Goal: Task Accomplishment & Management: Use online tool/utility

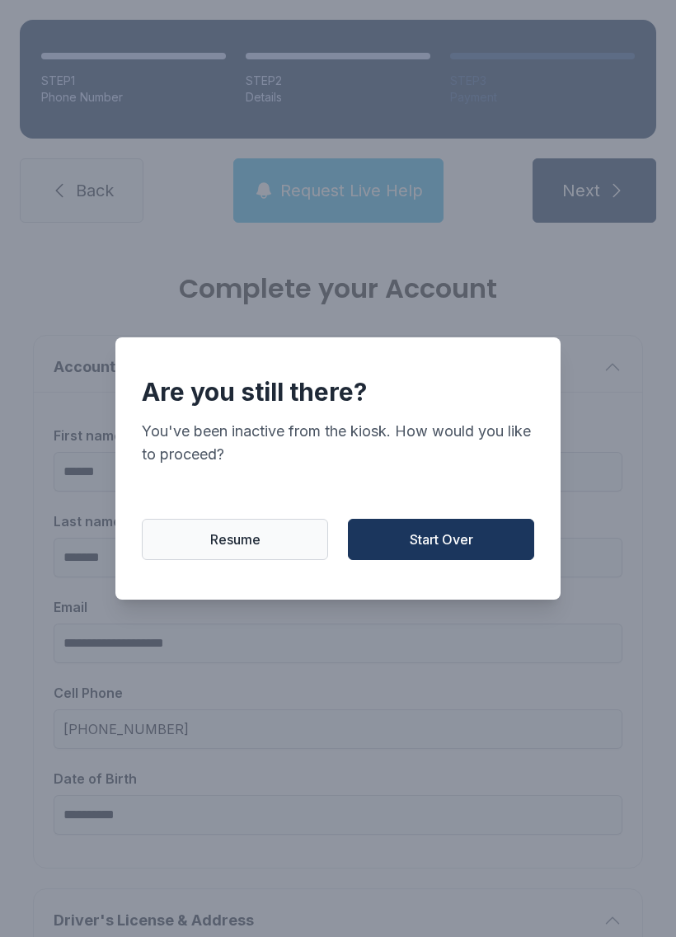
scroll to position [147, 0]
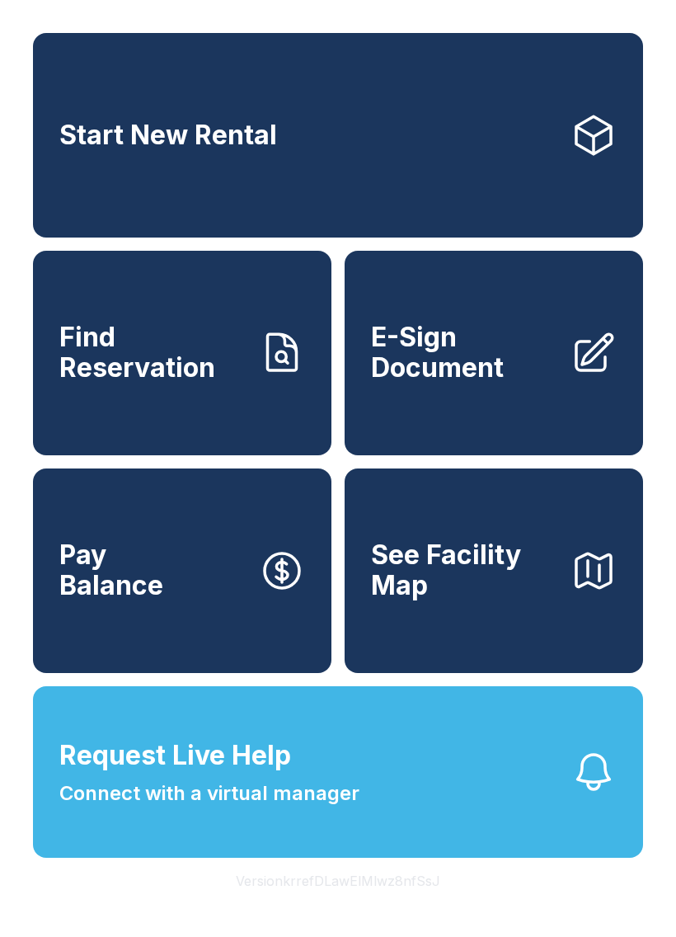
click at [386, 788] on button "Request Live Help Connect with a virtual manager" at bounding box center [338, 772] width 610 height 172
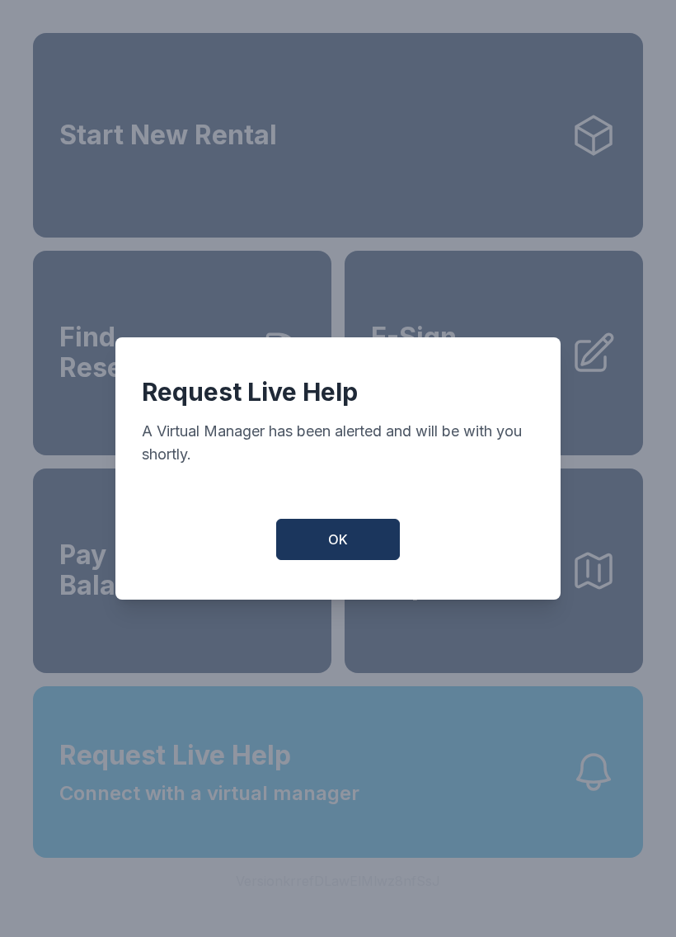
click at [350, 550] on button "OK" at bounding box center [338, 539] width 124 height 41
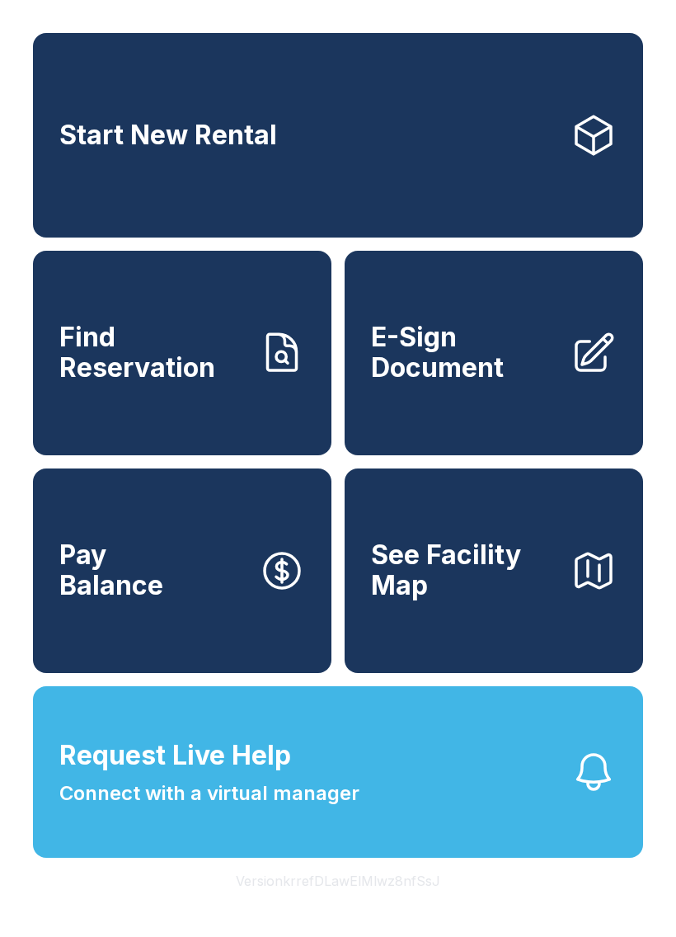
click at [383, 754] on button "Request Live Help Connect with a virtual manager" at bounding box center [338, 772] width 610 height 172
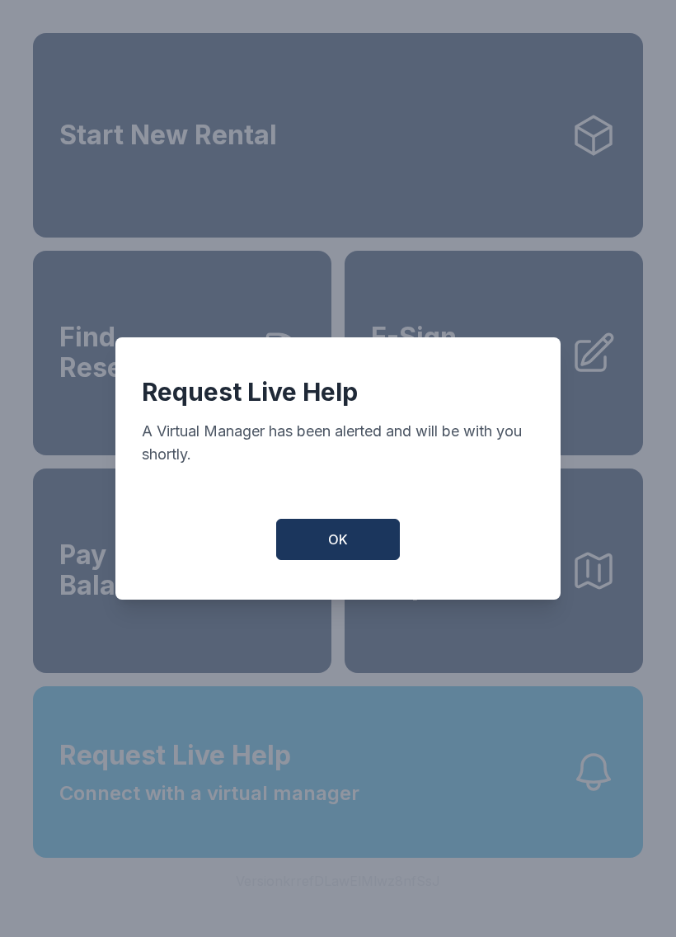
click at [345, 533] on span "OK" at bounding box center [338, 539] width 20 height 20
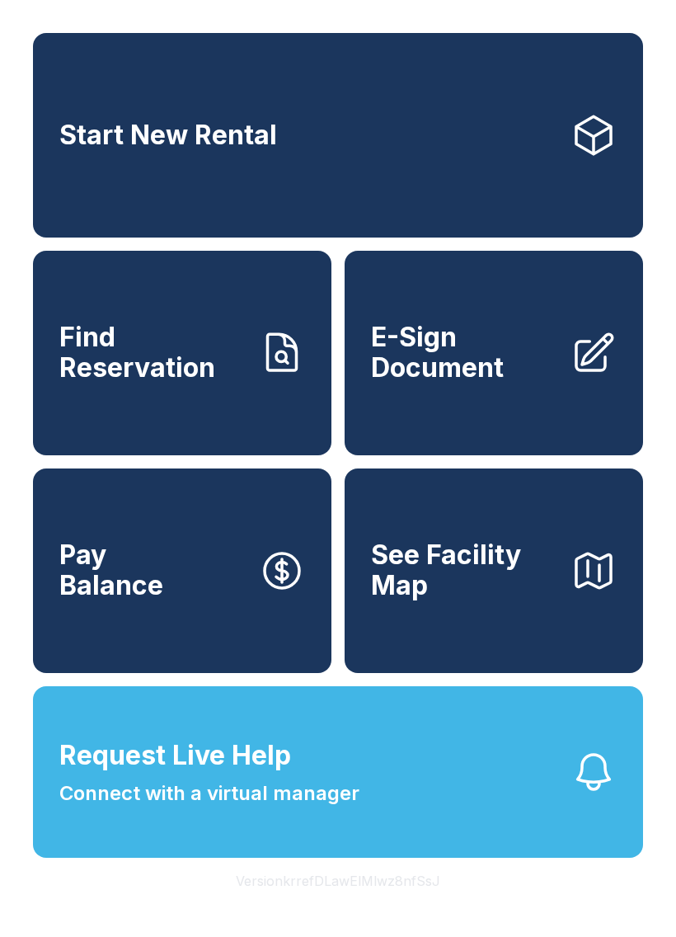
click at [386, 779] on button "Request Live Help Connect with a virtual manager" at bounding box center [338, 772] width 610 height 172
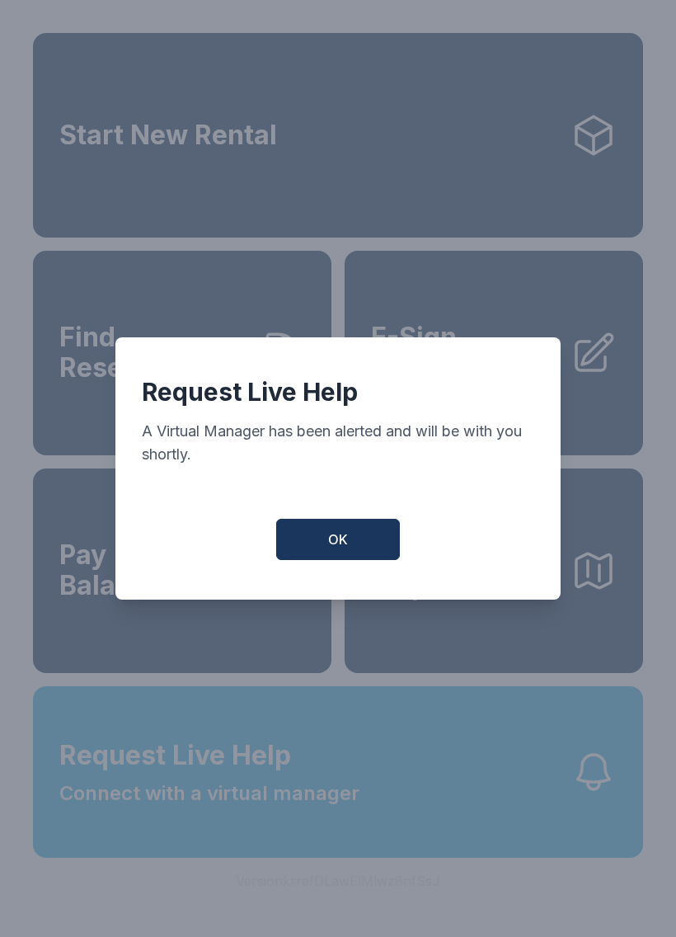
click at [357, 541] on button "OK" at bounding box center [338, 539] width 124 height 41
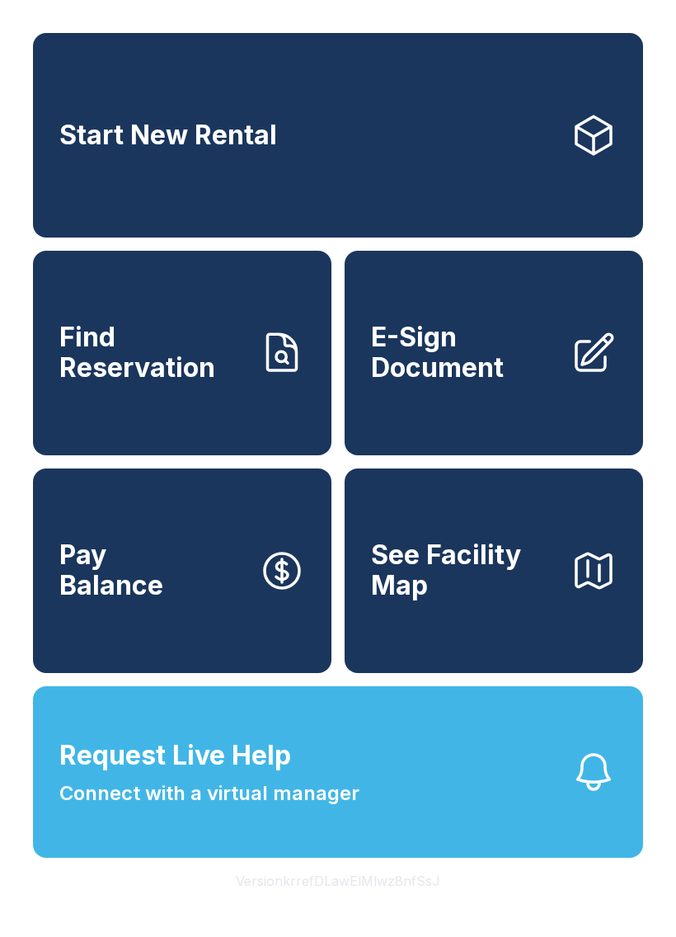
click at [501, 346] on span "E-Sign Document" at bounding box center [464, 352] width 186 height 60
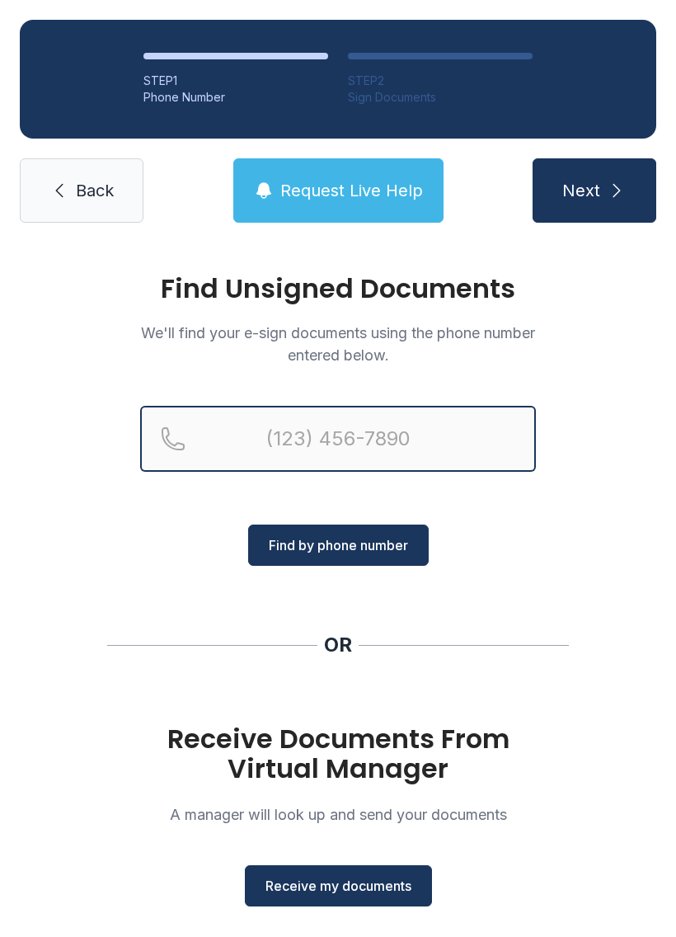
click at [250, 433] on input "Reservation phone number" at bounding box center [338, 439] width 396 height 66
type input "[PHONE_NUMBER]"
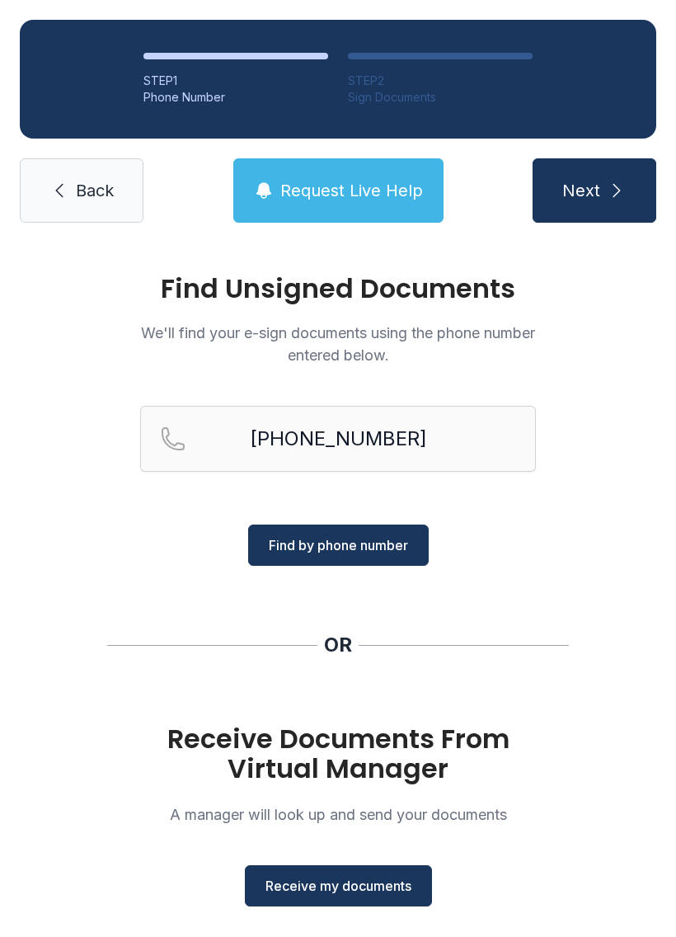
click at [594, 190] on span "Next" at bounding box center [581, 190] width 38 height 23
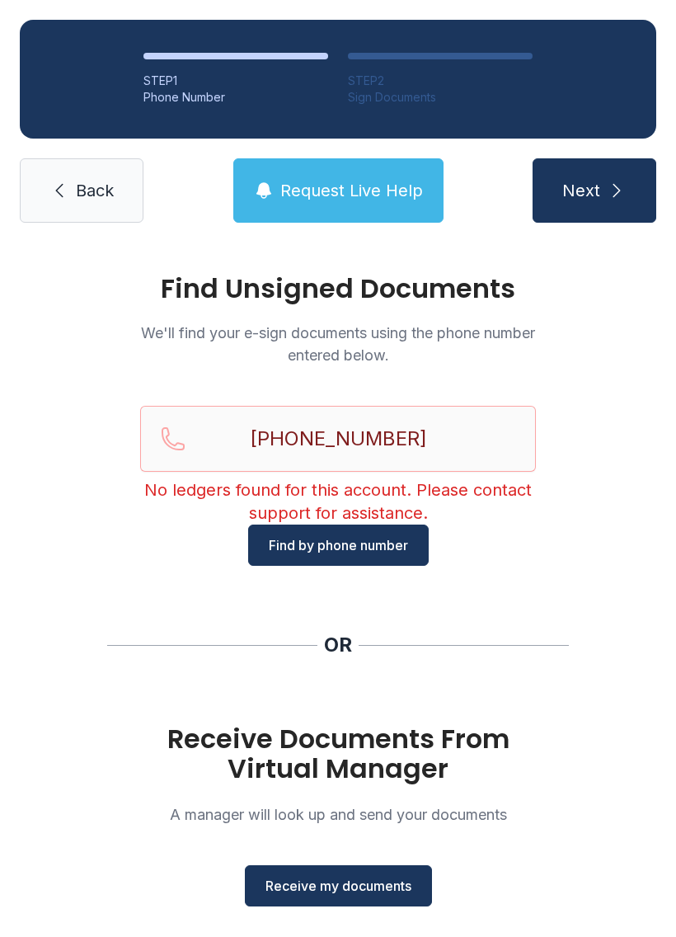
click at [358, 883] on span "Receive my documents" at bounding box center [338, 886] width 146 height 20
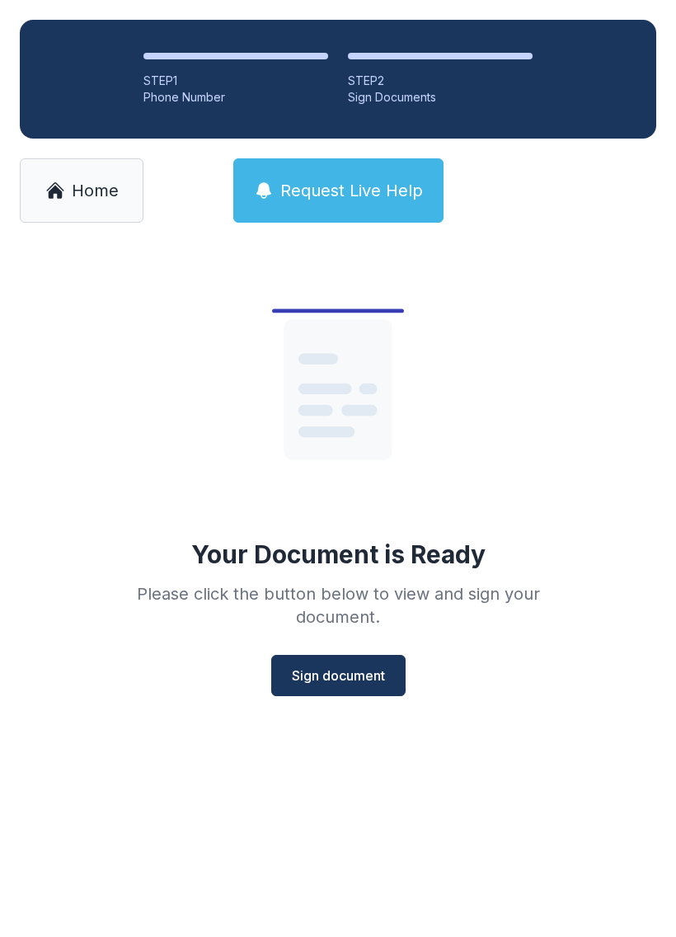
click at [347, 668] on span "Sign document" at bounding box center [338, 675] width 93 height 20
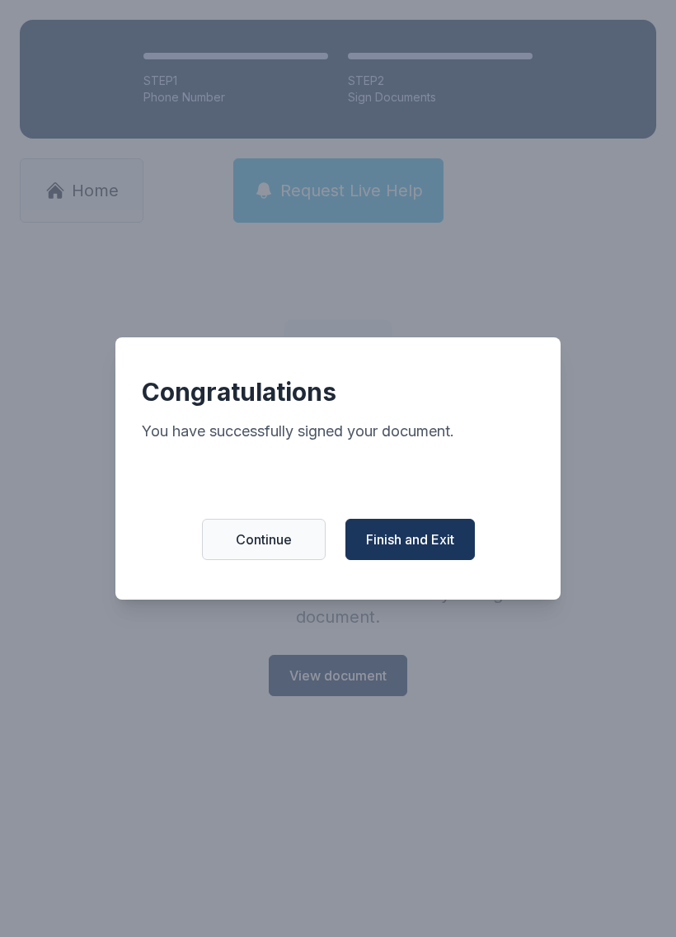
click at [421, 547] on span "Finish and Exit" at bounding box center [410, 539] width 88 height 20
